Goal: Transaction & Acquisition: Purchase product/service

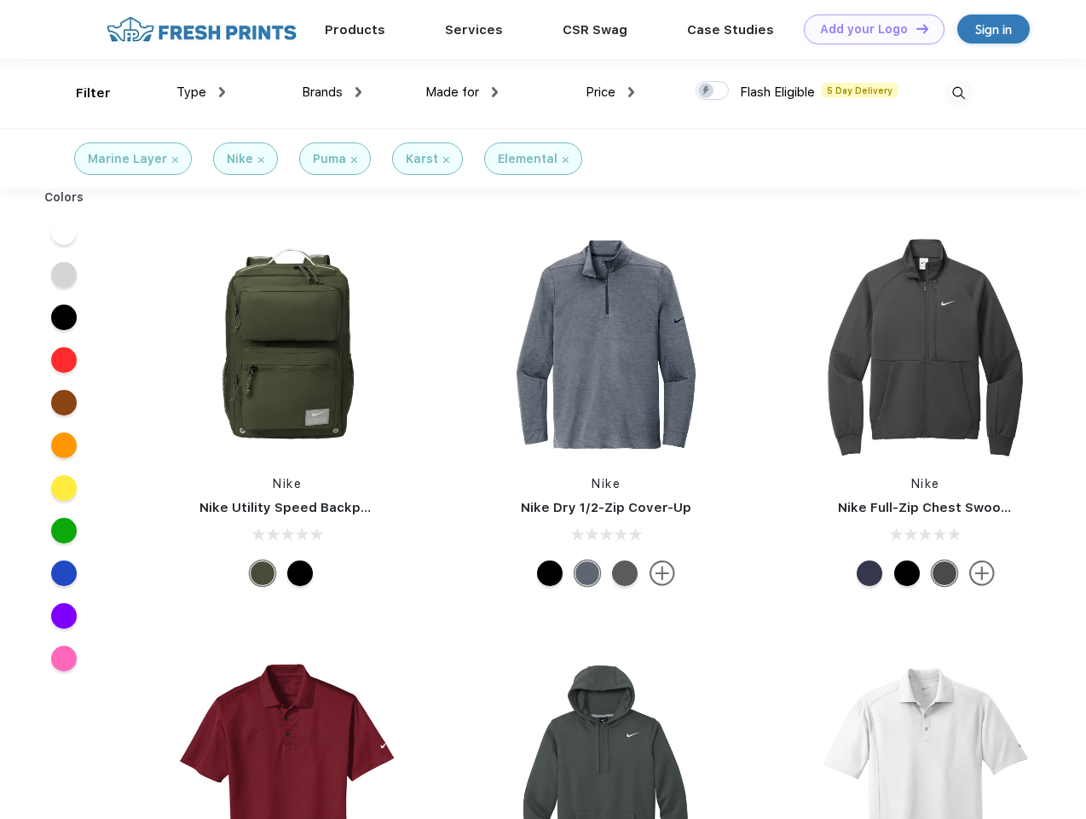
click at [868, 29] on link "Add your Logo Design Tool" at bounding box center [874, 29] width 141 height 30
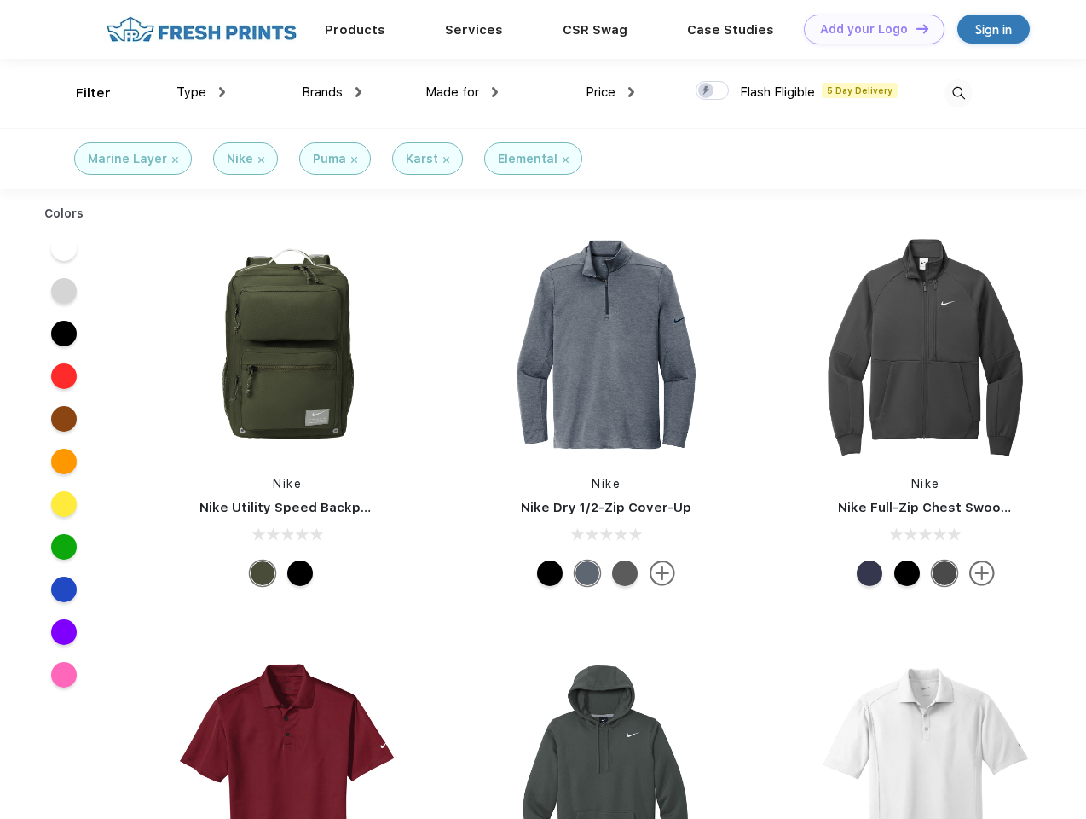
click at [0, 0] on div "Design Tool" at bounding box center [0, 0] width 0 height 0
click at [915, 28] on link "Add your Logo Design Tool" at bounding box center [874, 29] width 141 height 30
click at [82, 93] on div "Filter" at bounding box center [93, 94] width 35 height 20
click at [201, 92] on span "Type" at bounding box center [192, 91] width 30 height 15
click at [332, 92] on span "Brands" at bounding box center [322, 91] width 41 height 15
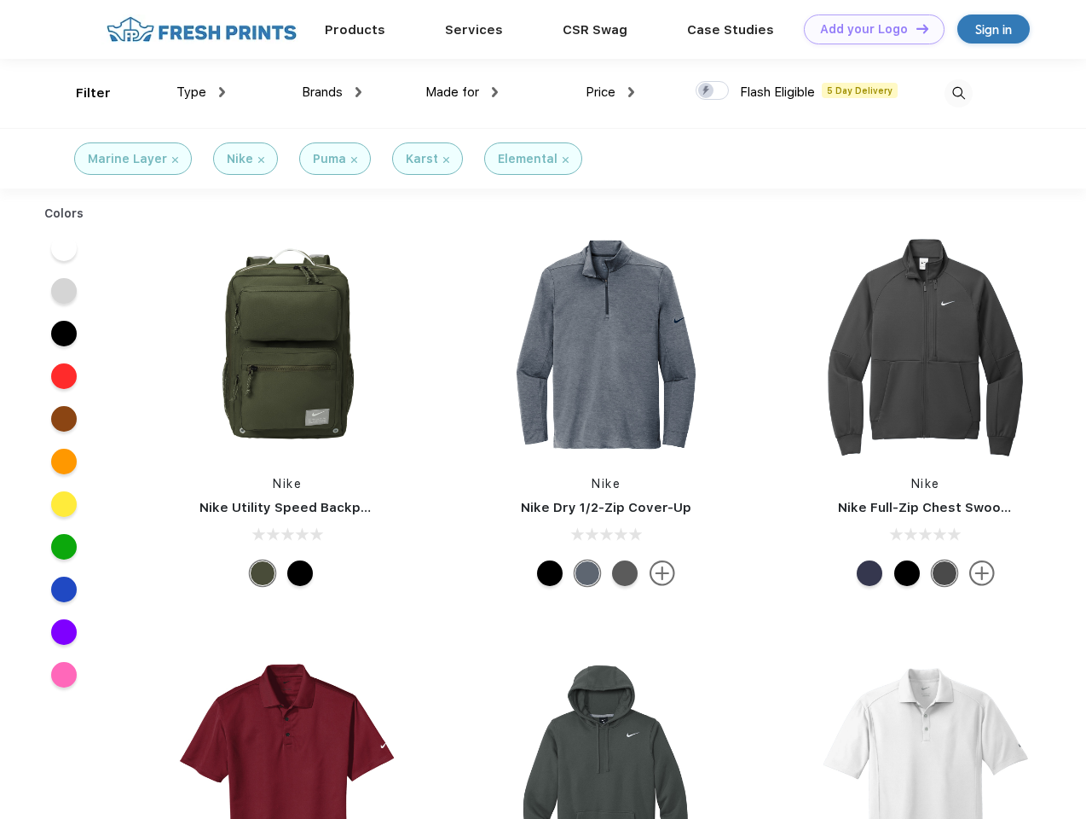
click at [462, 92] on span "Made for" at bounding box center [453, 91] width 54 height 15
click at [611, 92] on span "Price" at bounding box center [601, 91] width 30 height 15
click at [713, 91] on div at bounding box center [712, 90] width 33 height 19
click at [707, 91] on input "checkbox" at bounding box center [701, 85] width 11 height 11
click at [959, 93] on img at bounding box center [959, 93] width 28 height 28
